Goal: Find contact information: Find contact information

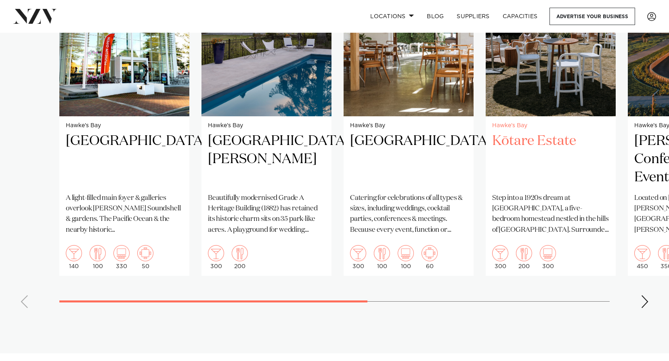
scroll to position [646, 0]
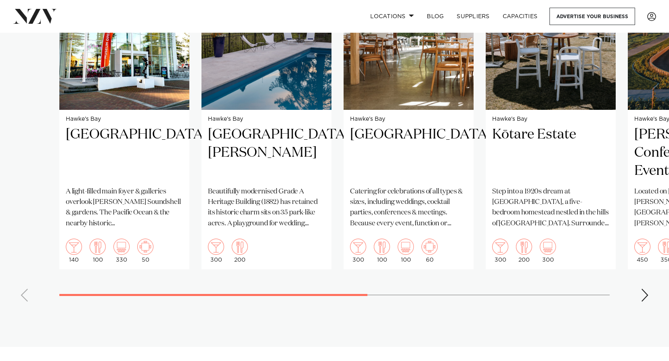
click at [648, 295] on div "Next slide" at bounding box center [645, 295] width 8 height 13
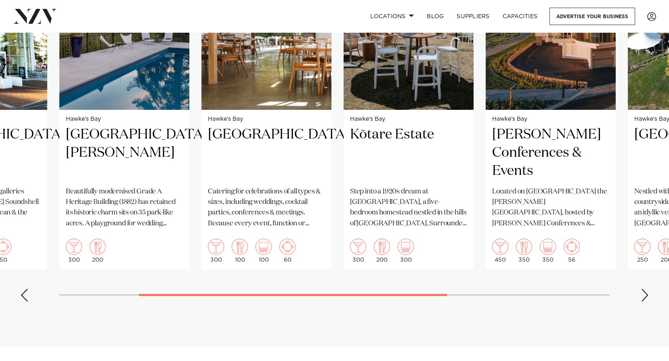
click at [648, 295] on div "Next slide" at bounding box center [645, 295] width 8 height 13
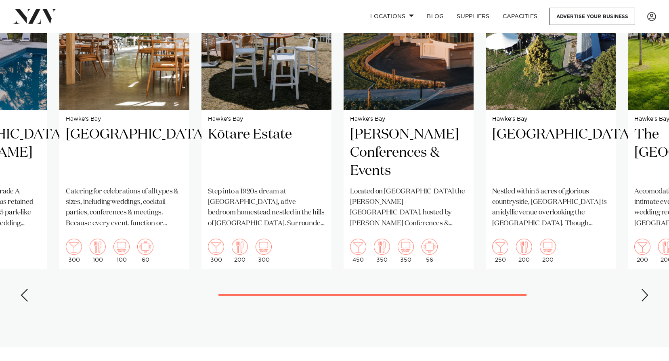
click at [648, 295] on div "Next slide" at bounding box center [645, 295] width 8 height 13
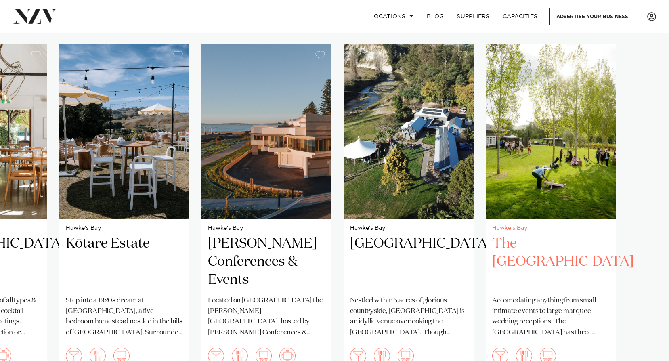
scroll to position [525, 0]
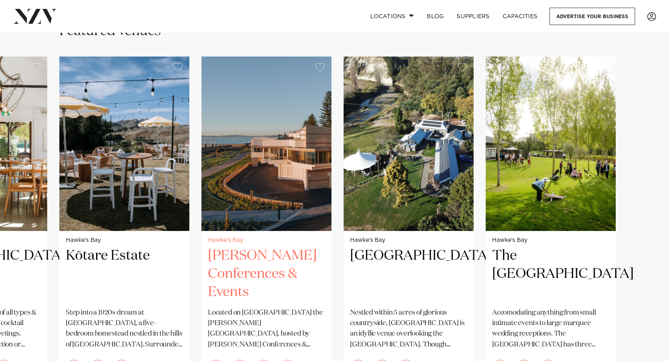
click at [260, 275] on h2 "[PERSON_NAME] Conferences & Events" at bounding box center [266, 274] width 117 height 54
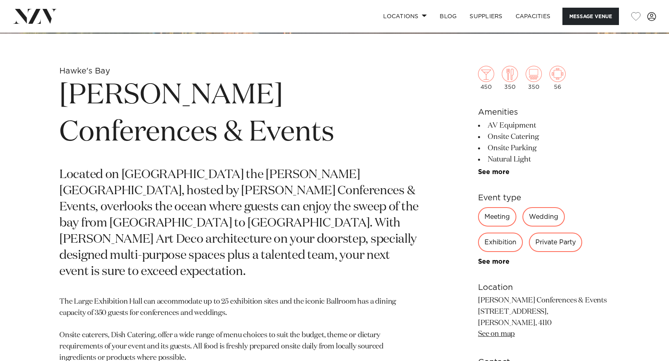
scroll to position [363, 0]
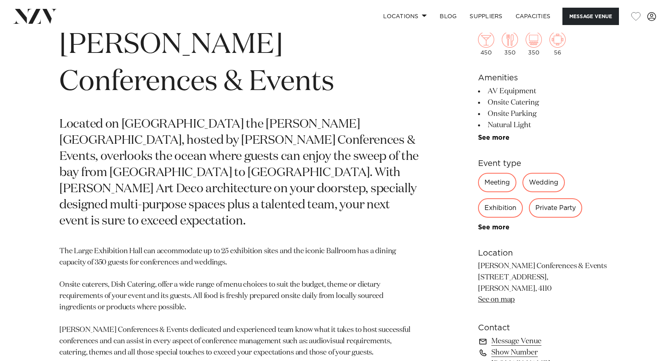
click at [500, 185] on div "Meeting" at bounding box center [497, 182] width 38 height 19
click at [496, 228] on link "See more" at bounding box center [509, 227] width 63 height 6
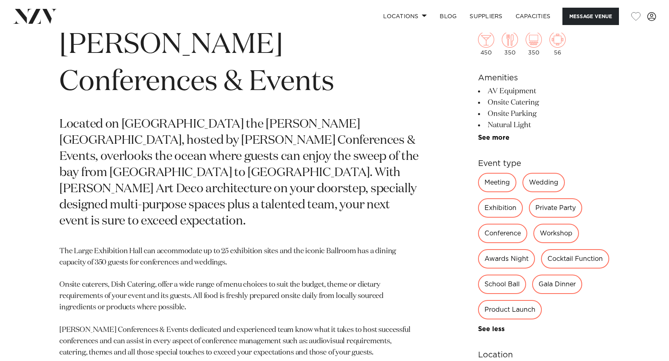
click at [499, 180] on div "Meeting" at bounding box center [497, 182] width 38 height 19
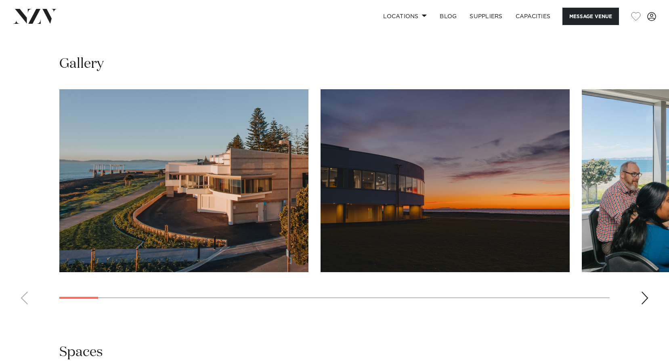
scroll to position [848, 0]
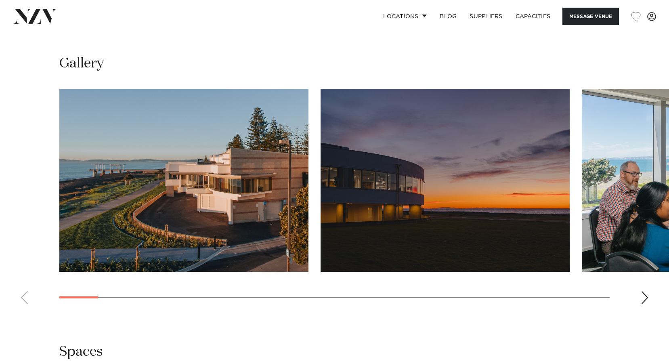
click at [641, 292] on div "Next slide" at bounding box center [645, 297] width 8 height 13
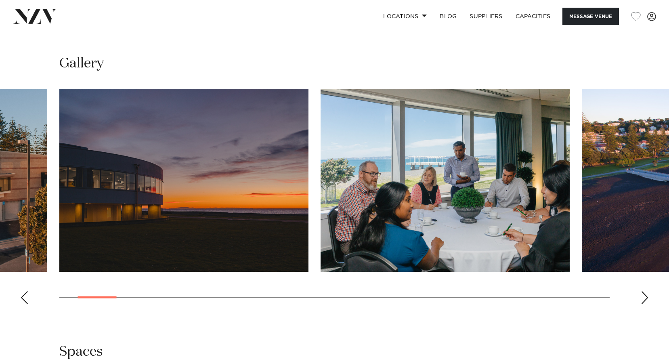
click at [641, 292] on div "Next slide" at bounding box center [645, 297] width 8 height 13
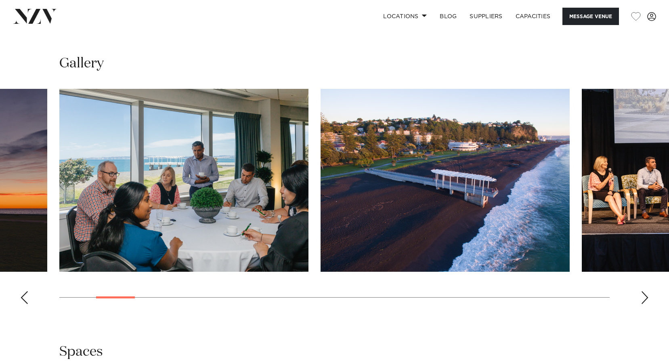
click at [641, 292] on div "Next slide" at bounding box center [645, 297] width 8 height 13
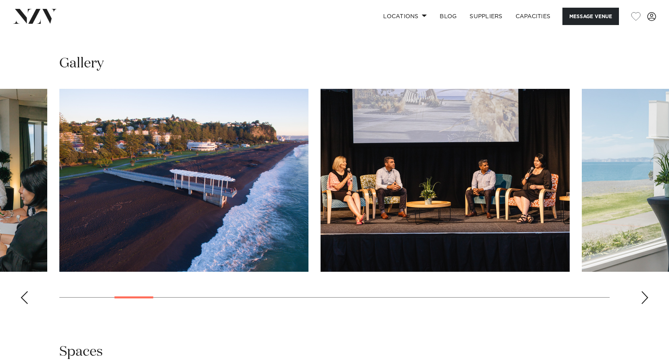
click at [641, 292] on div "Next slide" at bounding box center [645, 297] width 8 height 13
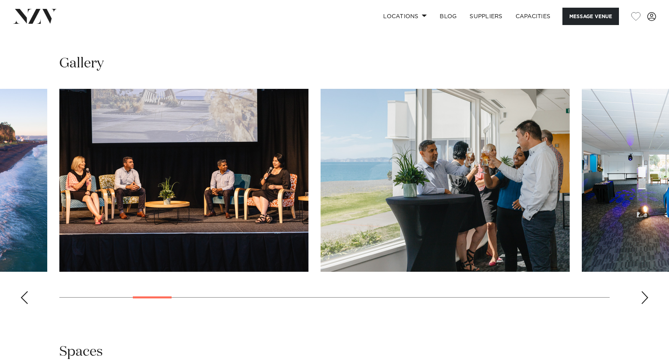
click at [641, 292] on div "Next slide" at bounding box center [645, 297] width 8 height 13
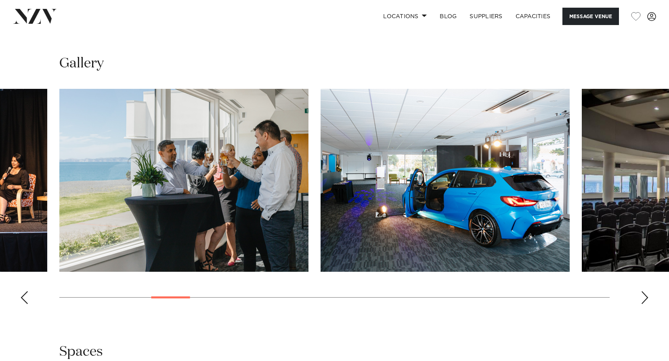
click at [641, 292] on div "Next slide" at bounding box center [645, 297] width 8 height 13
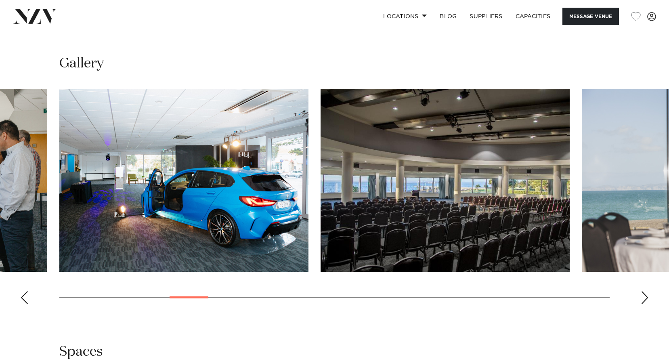
click at [641, 292] on div "Next slide" at bounding box center [645, 297] width 8 height 13
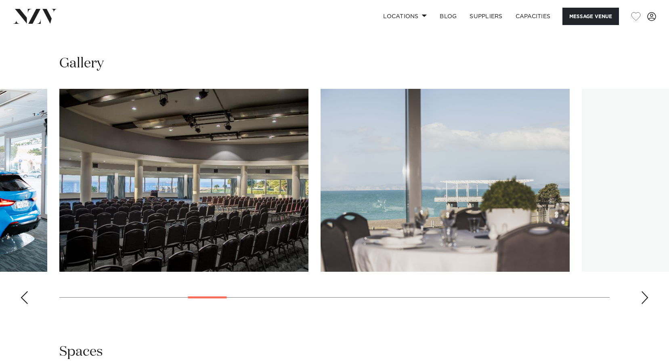
click at [641, 292] on div "Next slide" at bounding box center [645, 297] width 8 height 13
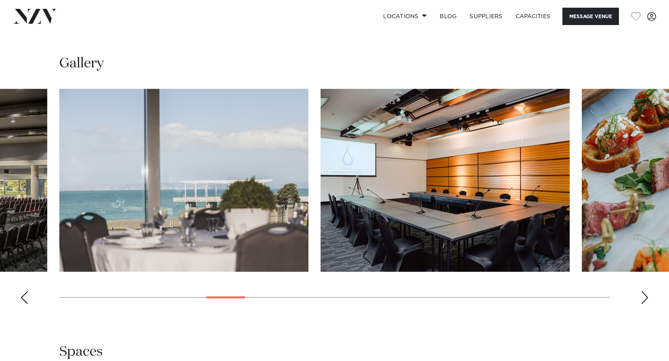
click at [641, 292] on div "Next slide" at bounding box center [645, 297] width 8 height 13
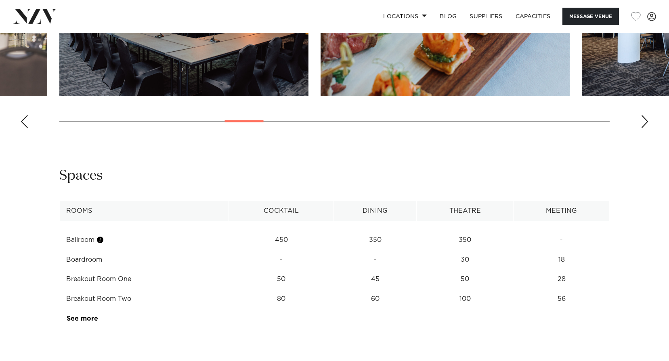
scroll to position [1049, 0]
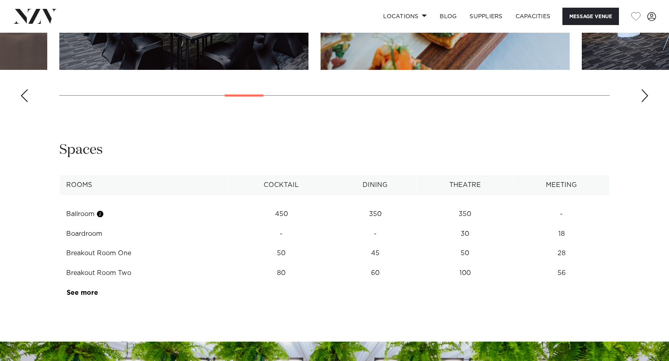
click at [462, 224] on td "30" at bounding box center [465, 214] width 97 height 20
click at [81, 292] on link "See more" at bounding box center [98, 292] width 63 height 6
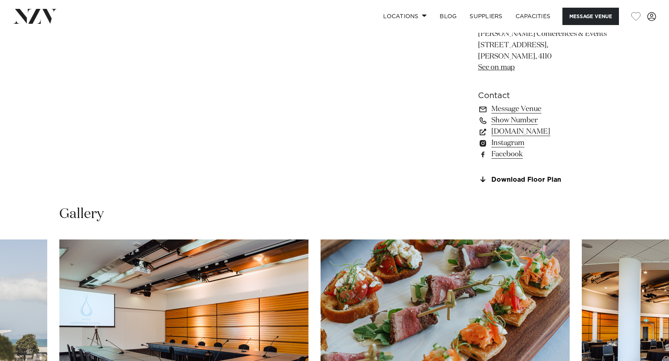
scroll to position [686, 0]
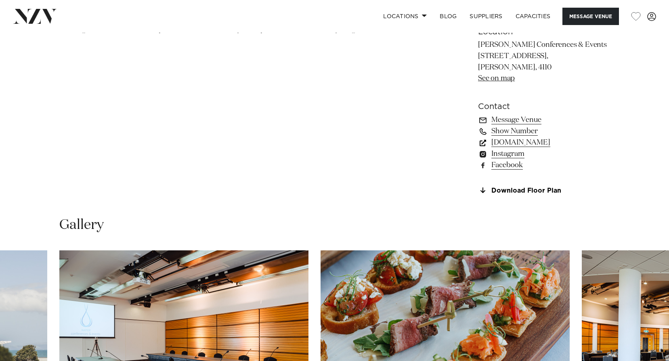
click at [523, 143] on link "www.napierconferences.co.nz" at bounding box center [544, 142] width 132 height 11
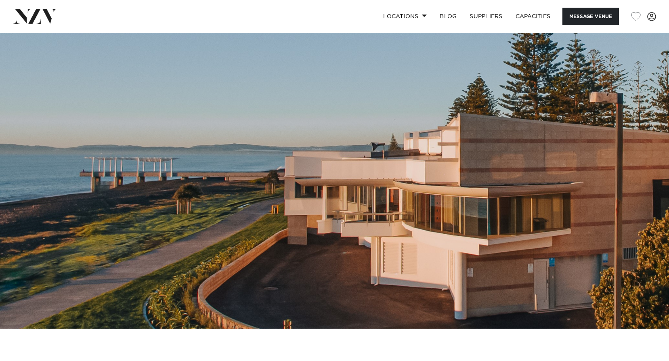
scroll to position [0, 0]
